Goal: Transaction & Acquisition: Purchase product/service

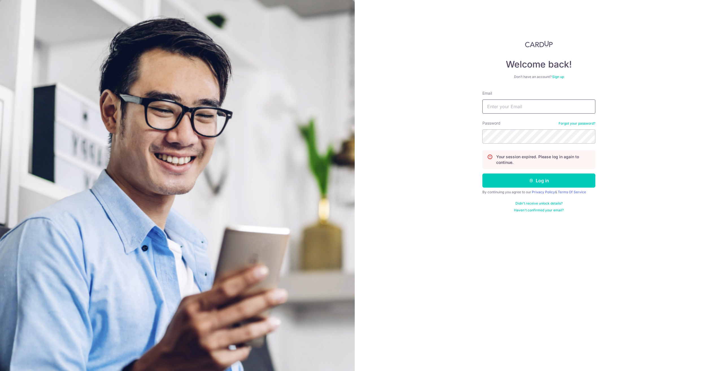
type input "tomlin83@gmail.com"
click at [429, 156] on div "Welcome back! Don’t have an account? Sign up Email tomlin83@gmail.com Password …" at bounding box center [539, 185] width 368 height 371
click at [494, 181] on button "Log in" at bounding box center [538, 180] width 113 height 14
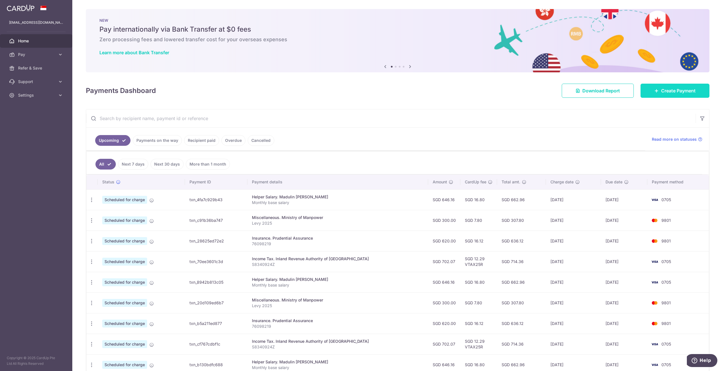
click at [656, 88] on link "Create Payment" at bounding box center [675, 91] width 69 height 14
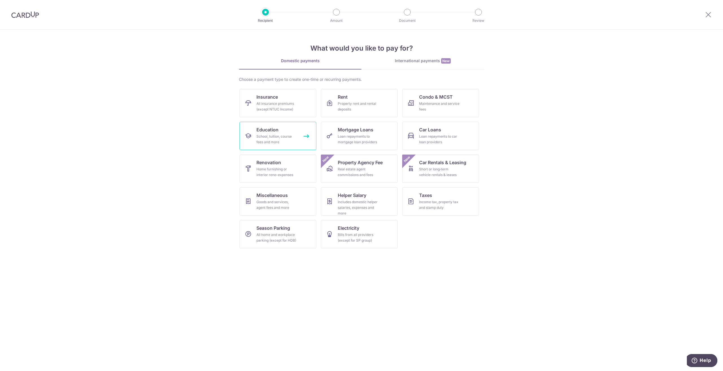
click at [284, 136] on div "School, tuition, course fees and more" at bounding box center [277, 139] width 41 height 11
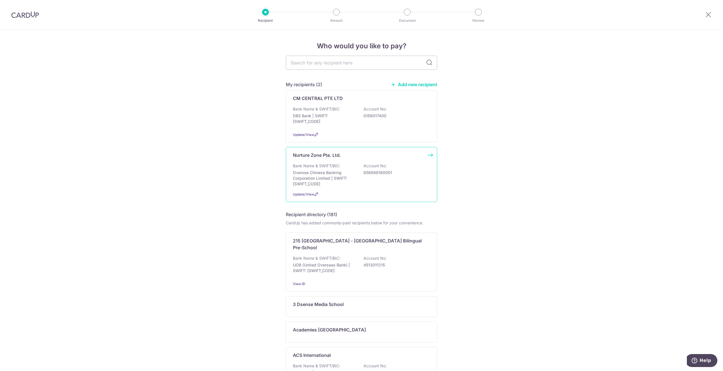
click at [343, 166] on div "Bank Name & SWIFT/BIC: Oversea Chinese Banking Corporation Limited | SWIFT: [SW…" at bounding box center [361, 175] width 137 height 24
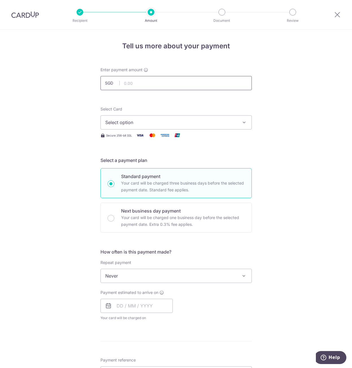
click at [139, 82] on input "text" at bounding box center [176, 83] width 151 height 14
type input "3,705.00"
click at [84, 100] on div "Tell us more about your payment Enter payment amount SGD 3,705.00 3705.00 Selec…" at bounding box center [176, 285] width 352 height 511
click at [124, 124] on span "Select option" at bounding box center [171, 122] width 132 height 7
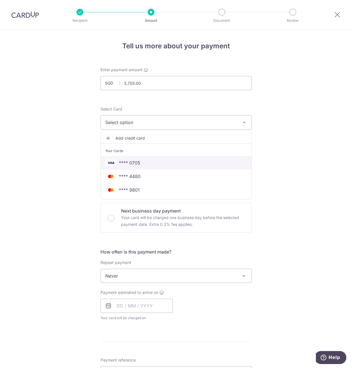
click at [129, 165] on span "**** 0705" at bounding box center [129, 162] width 21 height 7
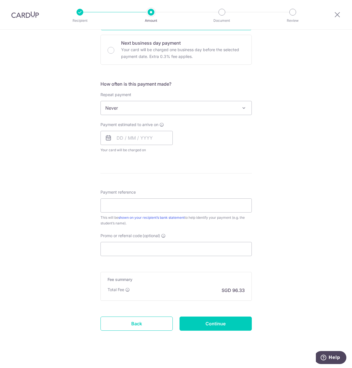
scroll to position [173, 0]
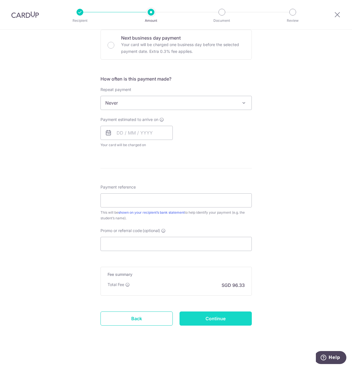
click at [208, 317] on input "Continue" at bounding box center [216, 318] width 72 height 14
type input "Create Schedule"
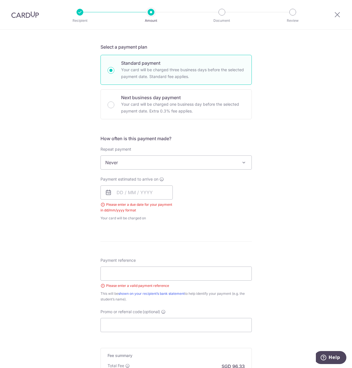
scroll to position [81, 0]
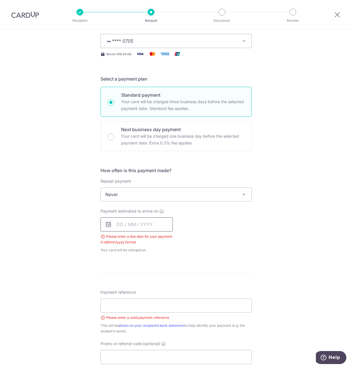
click at [123, 224] on input "text" at bounding box center [137, 224] width 72 height 14
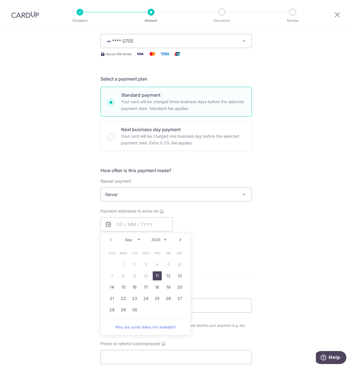
click at [216, 256] on div "How often is this payment made? Repeat payment Never Every week Every month Eve…" at bounding box center [176, 212] width 151 height 90
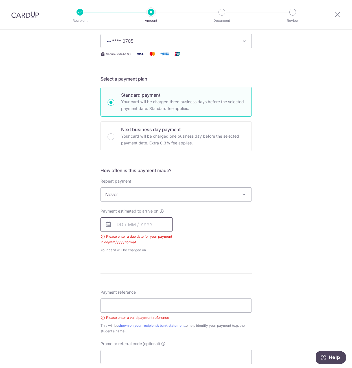
click at [140, 224] on input "text" at bounding box center [137, 224] width 72 height 14
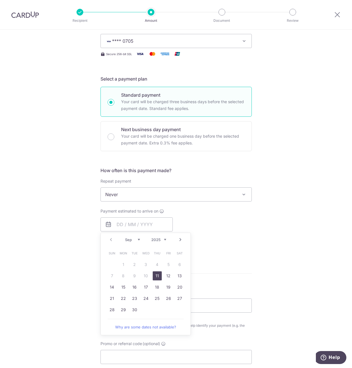
click at [157, 277] on link "11" at bounding box center [157, 275] width 9 height 9
type input "[DATE]"
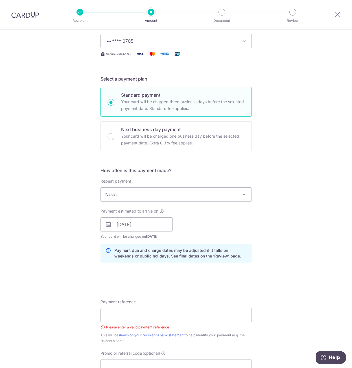
click at [64, 271] on div "Tell us more about your payment Enter payment amount SGD 3,705.00 3705.00 Selec…" at bounding box center [176, 219] width 352 height 542
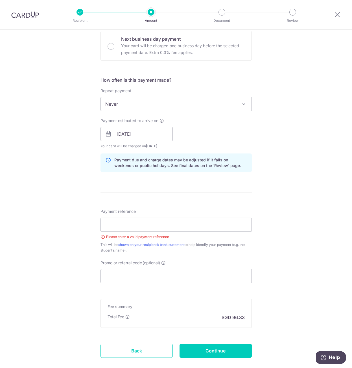
scroll to position [194, 0]
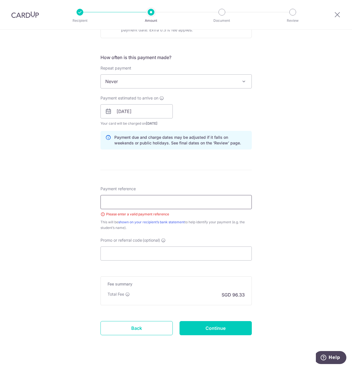
click at [117, 200] on input "Payment reference" at bounding box center [176, 202] width 151 height 14
click at [134, 201] on input "Leo Chang Q2 2025" at bounding box center [176, 202] width 151 height 14
type input "Leo Chang Q4 2025"
click at [73, 218] on div "Tell us more about your payment Enter payment amount SGD 3,705.00 3705.00 Selec…" at bounding box center [176, 106] width 352 height 542
click at [122, 253] on input "Promo or referral code (optional)" at bounding box center [176, 253] width 151 height 14
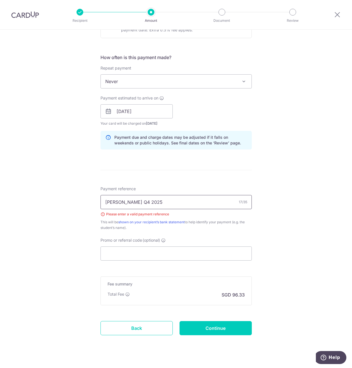
click at [160, 202] on input "Leo Chang Q4 2025" at bounding box center [176, 202] width 151 height 14
drag, startPoint x: 151, startPoint y: 201, endPoint x: 65, endPoint y: 203, distance: 86.5
click at [65, 203] on div "Tell us more about your payment Enter payment amount SGD 3,705.00 3705.00 Selec…" at bounding box center [176, 106] width 352 height 542
click at [132, 204] on input "[PERSON_NAME] Q4 2025" at bounding box center [176, 202] width 151 height 14
click at [149, 203] on input "[PERSON_NAME] Q4 2025" at bounding box center [176, 202] width 151 height 14
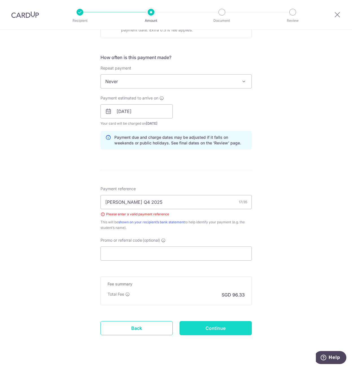
click at [234, 329] on input "Continue" at bounding box center [216, 328] width 72 height 14
type input "Create Schedule"
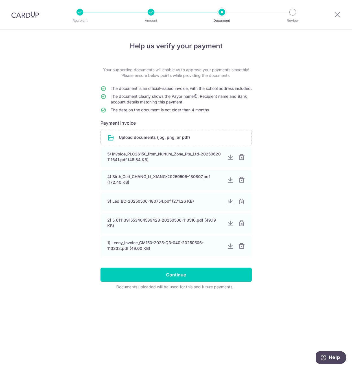
drag, startPoint x: 281, startPoint y: 227, endPoint x: 275, endPoint y: 223, distance: 6.6
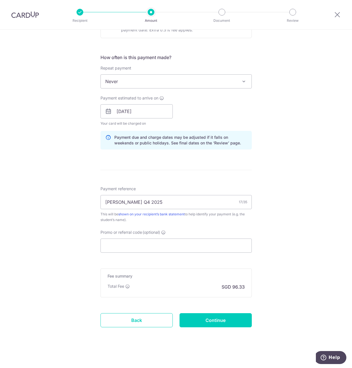
scroll to position [196, 0]
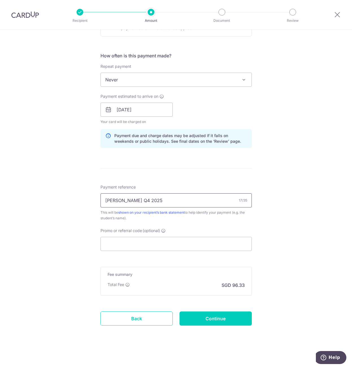
click at [103, 201] on input "[PERSON_NAME] Q4 2025" at bounding box center [176, 200] width 151 height 14
click at [301, 234] on div "Tell us more about your payment Enter payment amount SGD 3,705.00 3705.00 Selec…" at bounding box center [176, 101] width 352 height 534
drag, startPoint x: 179, startPoint y: 200, endPoint x: 201, endPoint y: 202, distance: 22.4
click at [201, 202] on input "C<025-2025-Q4-027 [PERSON_NAME] Q4 2025" at bounding box center [176, 200] width 151 height 14
click at [261, 207] on div "Tell us more about your payment Enter payment amount SGD 3,705.00 3705.00 Selec…" at bounding box center [176, 101] width 352 height 534
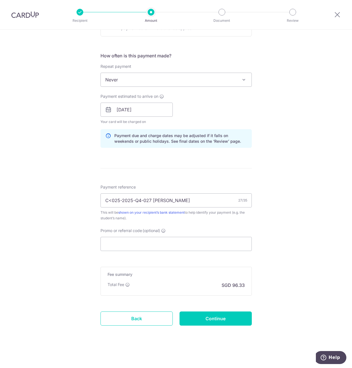
click at [285, 227] on div "Tell us more about your payment Enter payment amount SGD 3,705.00 3705.00 Selec…" at bounding box center [176, 101] width 352 height 534
click at [110, 199] on input "C<025-2025-Q4-027 Leo Chang" at bounding box center [176, 200] width 151 height 14
type input "CM025-2025-Q4-027 Leo Chang"
click at [53, 175] on div "Tell us more about your payment Enter payment amount SGD 3,705.00 3705.00 Selec…" at bounding box center [176, 101] width 352 height 534
click at [53, 211] on div "Tell us more about your payment Enter payment amount SGD 3,705.00 3705.00 Selec…" at bounding box center [176, 101] width 352 height 534
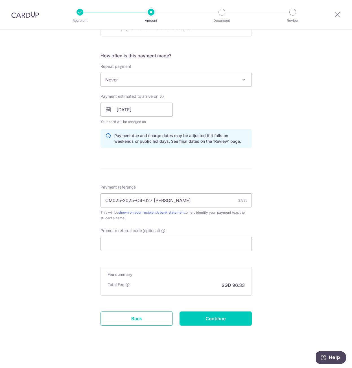
click at [91, 244] on div "Tell us more about your payment Enter payment amount SGD 3,705.00 3705.00 Selec…" at bounding box center [176, 101] width 352 height 534
click at [229, 321] on input "Continue" at bounding box center [216, 318] width 72 height 14
type input "Update Schedule"
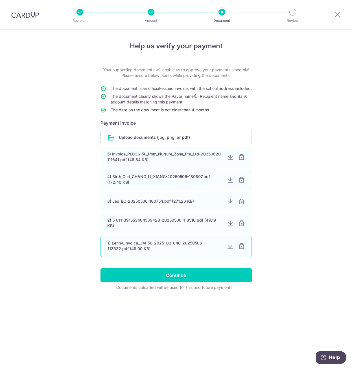
click at [242, 250] on div at bounding box center [241, 246] width 7 height 7
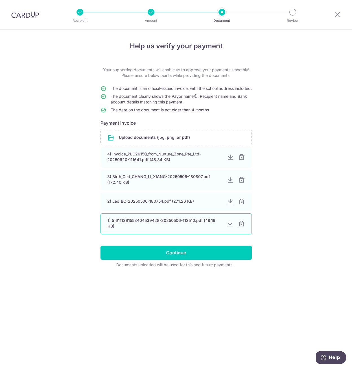
click at [242, 227] on div at bounding box center [241, 223] width 7 height 7
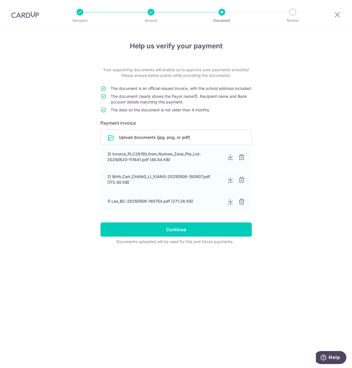
click at [269, 176] on div "Help us verify your payment Your supporting documents will enable us to approve…" at bounding box center [176, 199] width 352 height 338
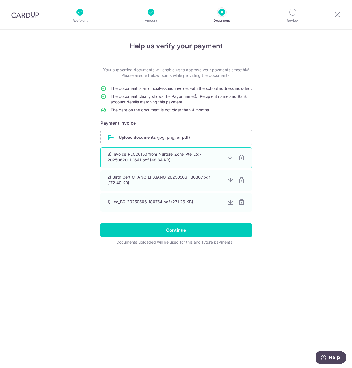
click at [242, 161] on div at bounding box center [241, 157] width 7 height 7
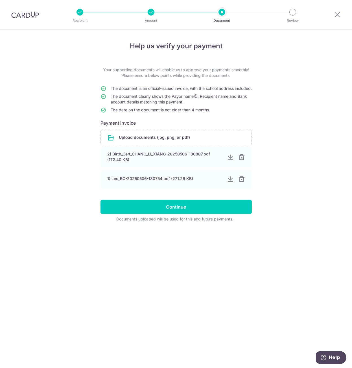
click at [242, 161] on div at bounding box center [241, 157] width 7 height 7
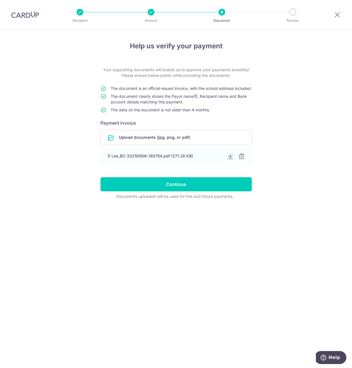
click at [273, 164] on div "Help us verify your payment Your supporting documents will enable us to approve…" at bounding box center [176, 199] width 352 height 338
click at [137, 145] on input "file" at bounding box center [176, 137] width 151 height 15
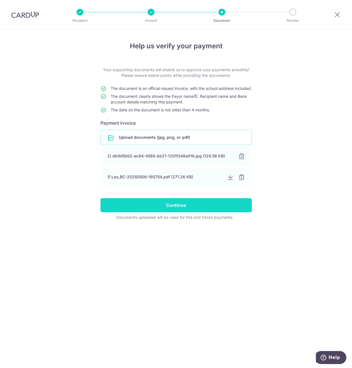
click at [242, 207] on input "Continue" at bounding box center [176, 205] width 151 height 14
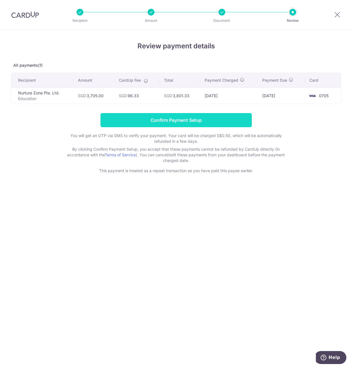
click at [164, 123] on input "Confirm Payment Setup" at bounding box center [176, 120] width 151 height 14
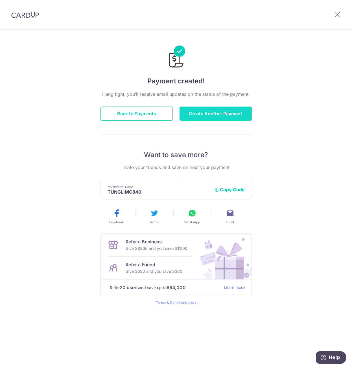
click at [199, 113] on button "Create Another Payment" at bounding box center [216, 113] width 72 height 14
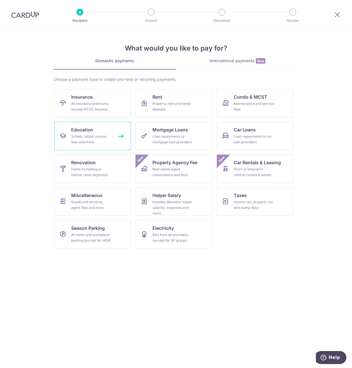
click at [103, 140] on div "School, tuition, course fees and more" at bounding box center [91, 139] width 41 height 11
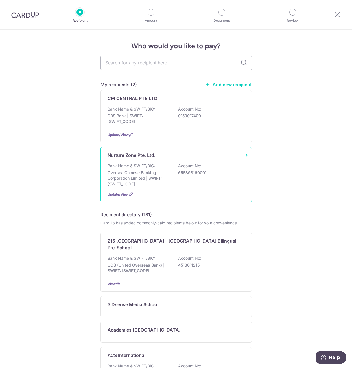
click at [139, 175] on p "Oversea Chinese Banking Corporation Limited | SWIFT: [SWIFT_CODE]" at bounding box center [139, 178] width 63 height 17
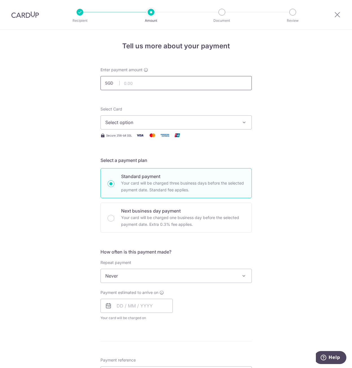
click at [130, 84] on input "text" at bounding box center [176, 83] width 151 height 14
drag, startPoint x: 264, startPoint y: 68, endPoint x: 260, endPoint y: 66, distance: 4.2
click at [264, 68] on div "Tell us more about your payment Enter payment amount SGD Select Card Select opt…" at bounding box center [176, 285] width 352 height 511
click at [87, 137] on div "Tell us more about your payment Enter payment amount SGD Select Card Select opt…" at bounding box center [176, 285] width 352 height 511
click at [342, 12] on div at bounding box center [337, 14] width 29 height 29
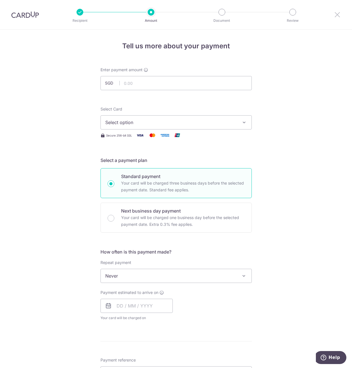
click at [335, 14] on icon at bounding box center [337, 14] width 7 height 7
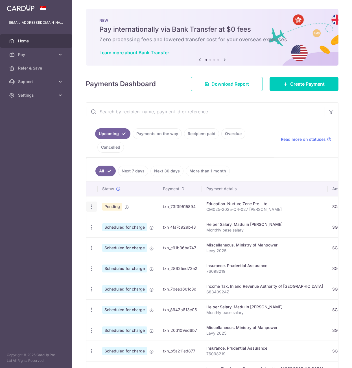
click at [92, 208] on icon "button" at bounding box center [92, 207] width 6 height 6
click at [87, 99] on div "× Pause Schedule Pause all future payments in this series Pause just this one p…" at bounding box center [212, 184] width 280 height 368
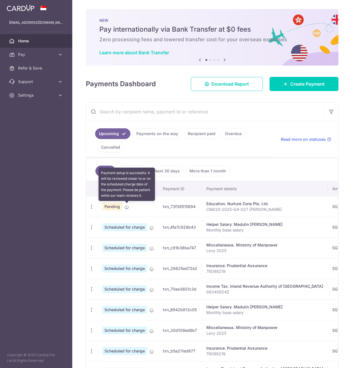
click at [127, 208] on icon at bounding box center [127, 207] width 5 height 5
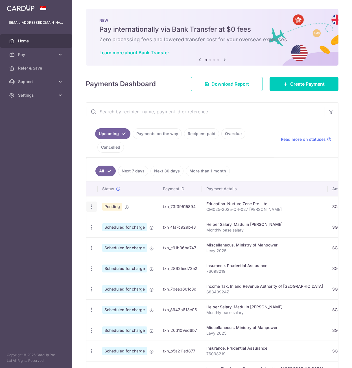
click at [90, 206] on icon "button" at bounding box center [92, 207] width 6 height 6
click at [110, 249] on span "Upload doc" at bounding box center [122, 249] width 38 height 7
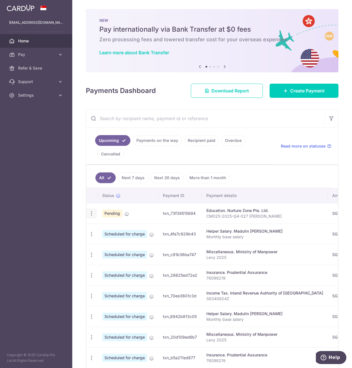
click at [91, 214] on icon "button" at bounding box center [92, 213] width 6 height 6
click at [116, 244] on span "Cancel payment" at bounding box center [122, 242] width 38 height 7
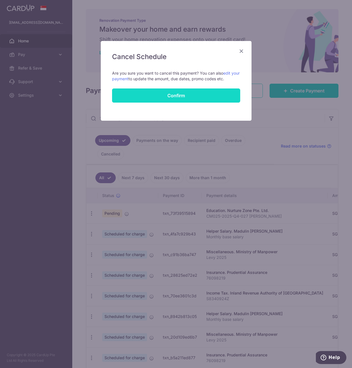
click at [169, 95] on button "Confirm" at bounding box center [176, 95] width 128 height 14
